Goal: Ask a question

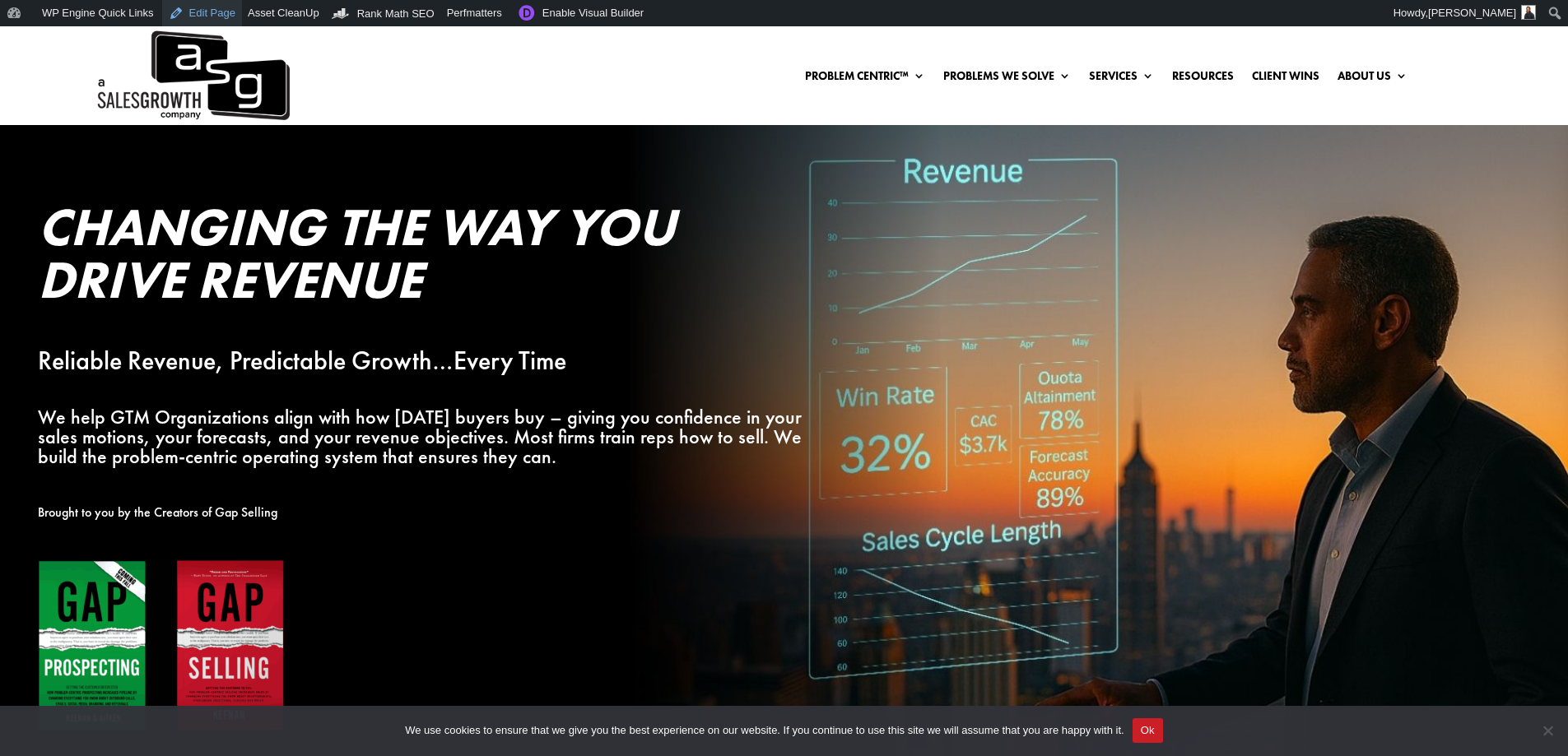
click at [198, 10] on link "Edit Page" at bounding box center [202, 13] width 80 height 26
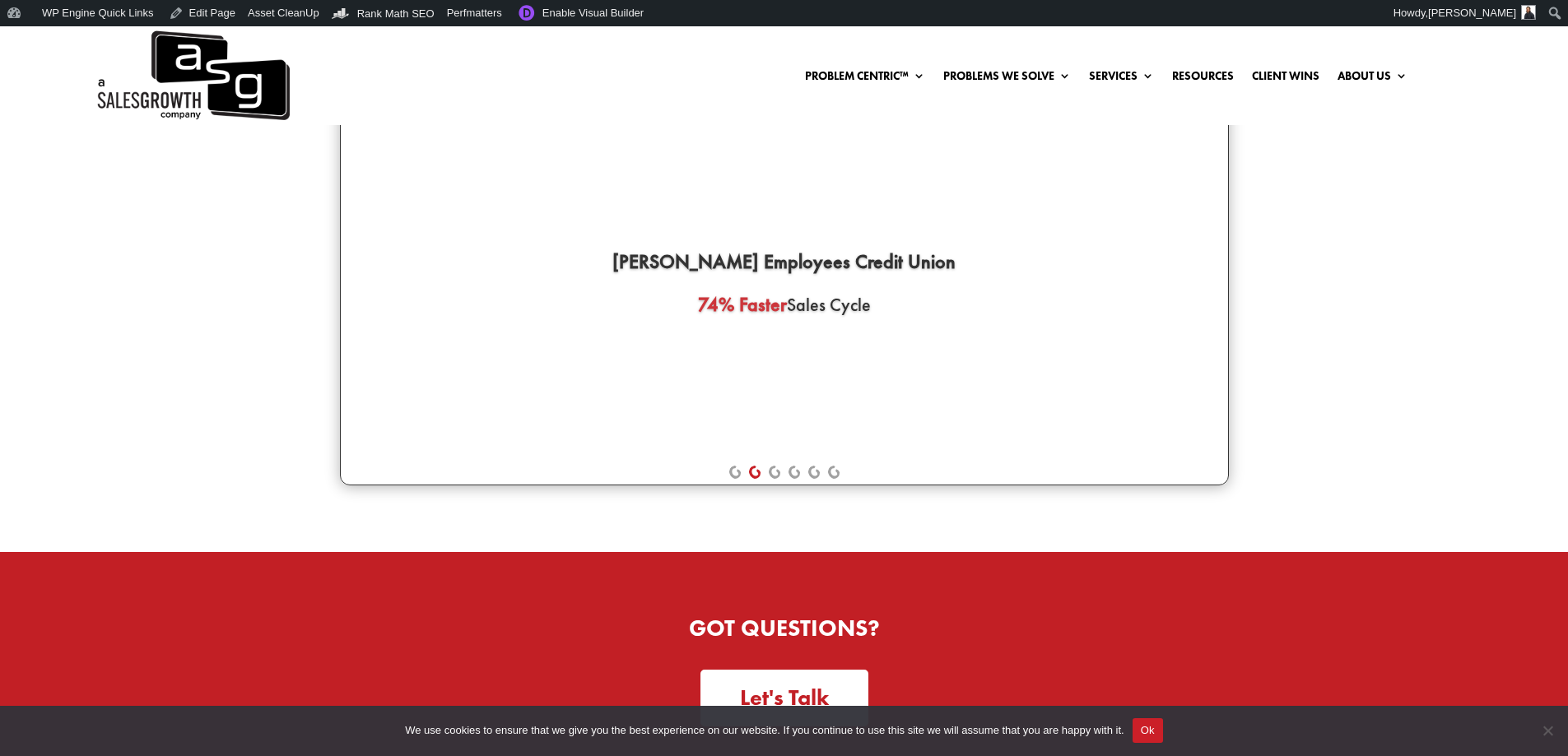
scroll to position [4526, 0]
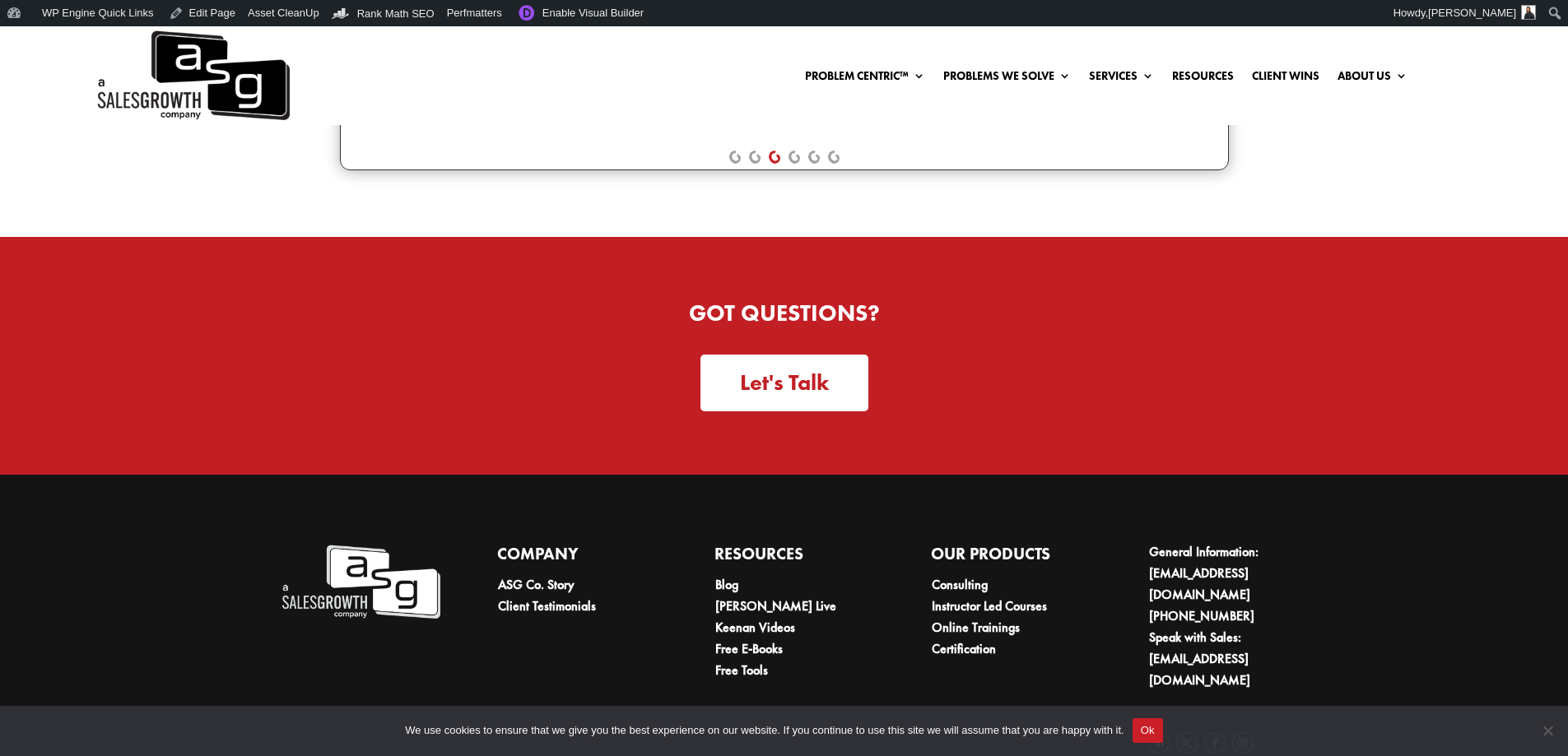
click at [842, 299] on strong "Got Questions?" at bounding box center [784, 313] width 191 height 29
copy div "Got Questions?"
